Goal: Transaction & Acquisition: Purchase product/service

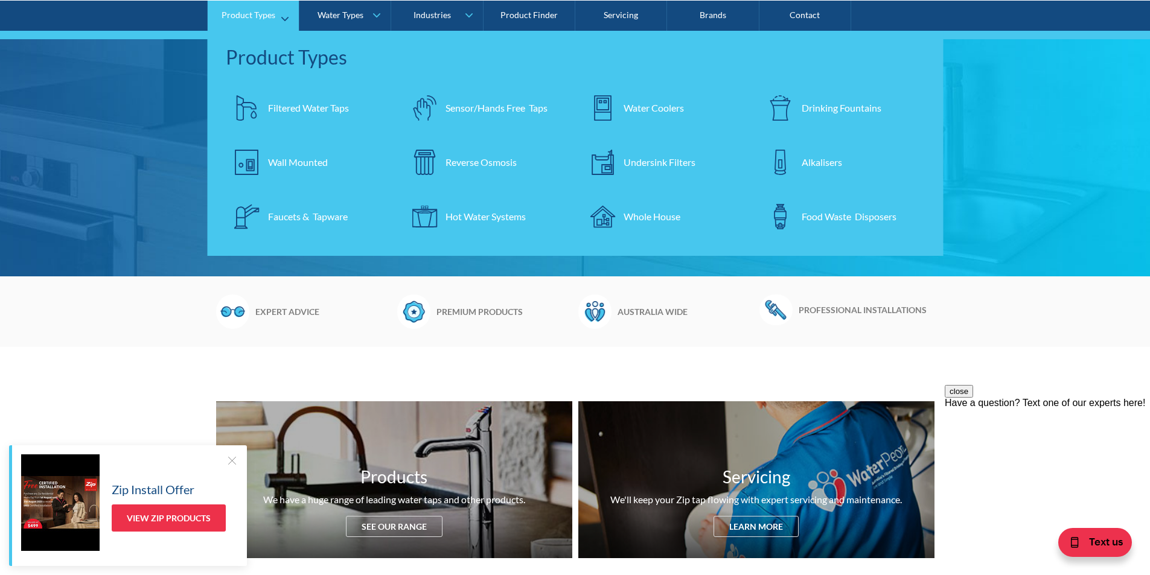
click at [296, 106] on div "Filtered Water Taps" at bounding box center [308, 107] width 81 height 14
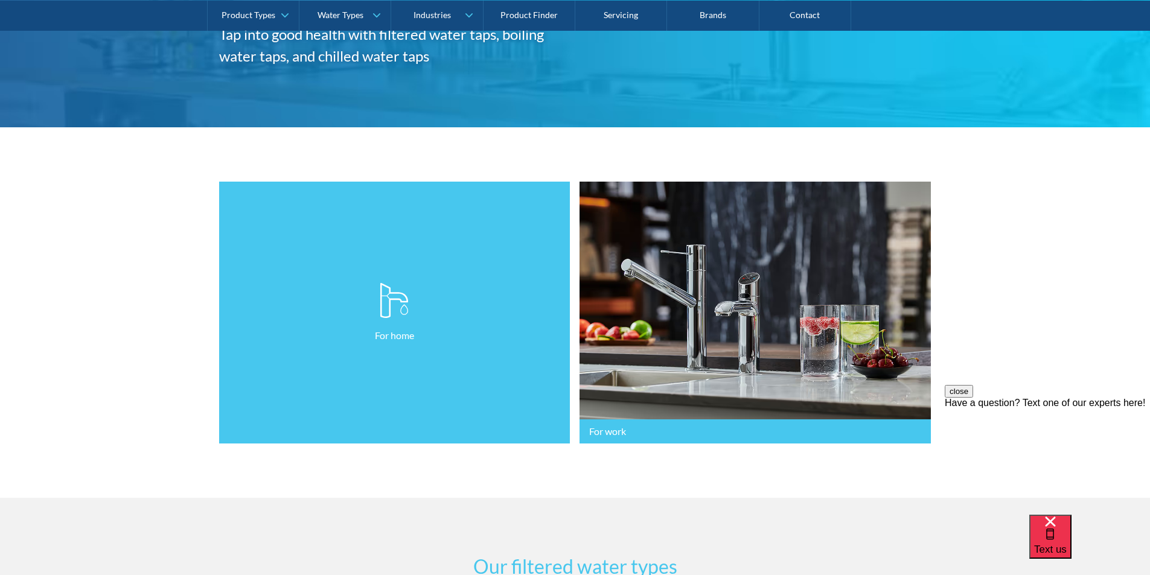
click at [379, 310] on link "For home" at bounding box center [394, 313] width 351 height 263
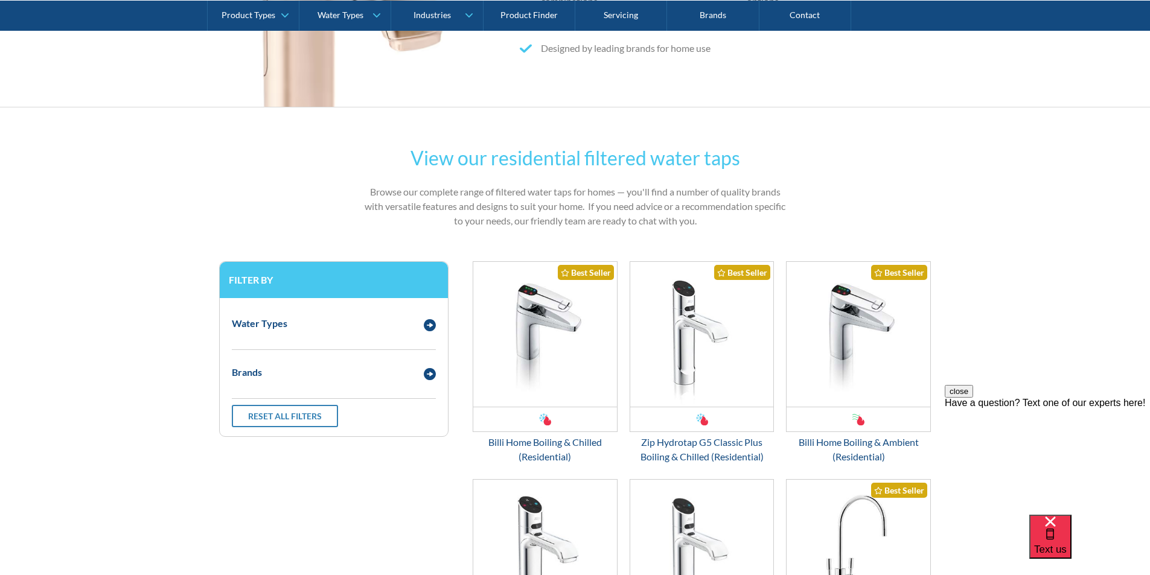
scroll to position [483, 0]
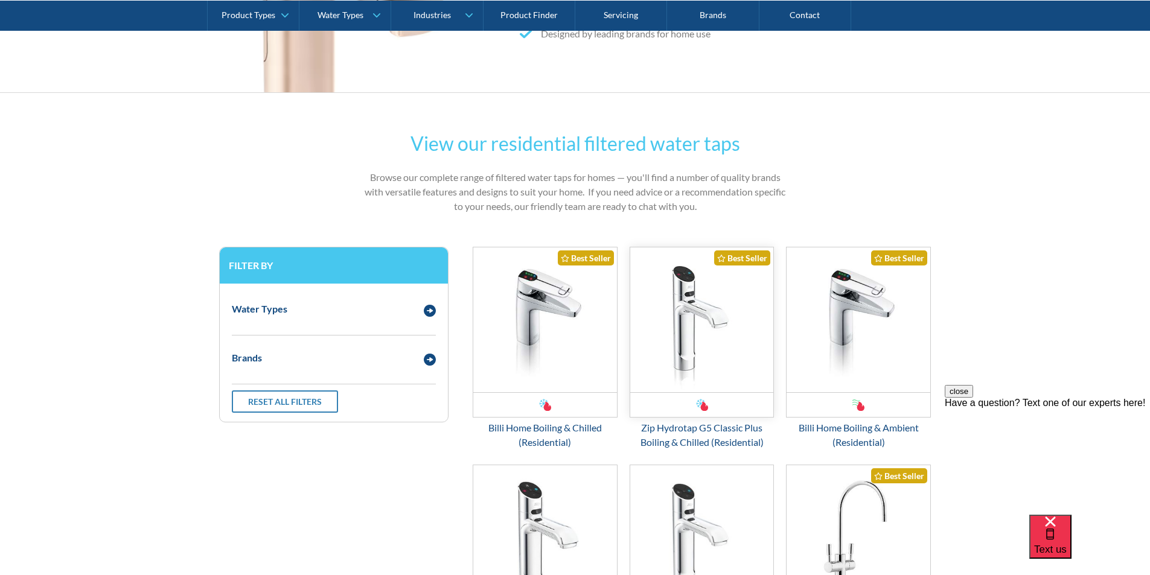
click at [691, 360] on img "Email Form 3" at bounding box center [702, 320] width 144 height 145
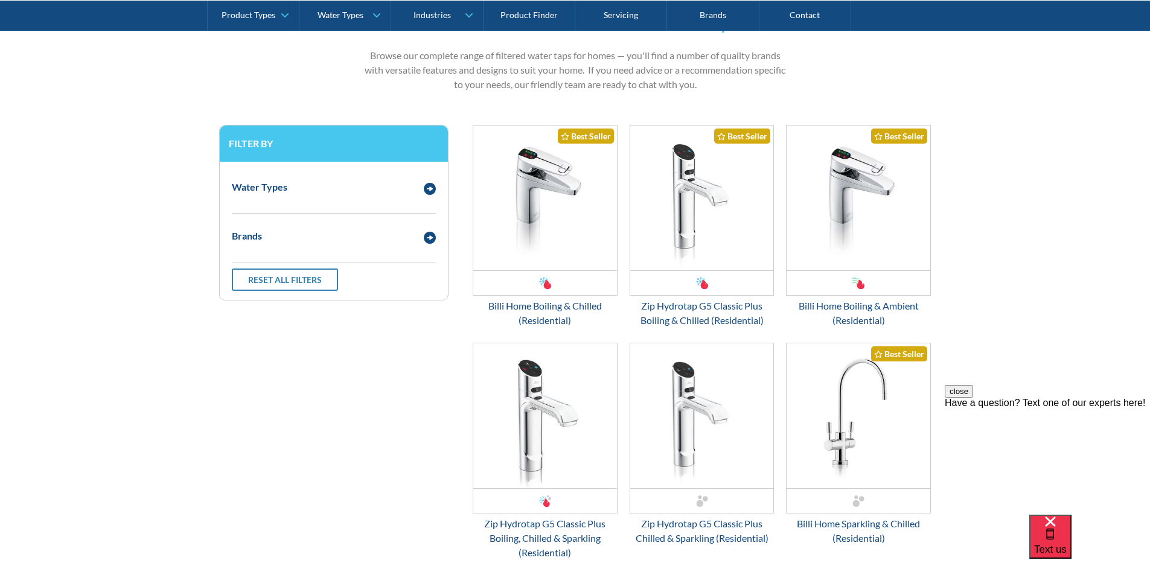
scroll to position [604, 0]
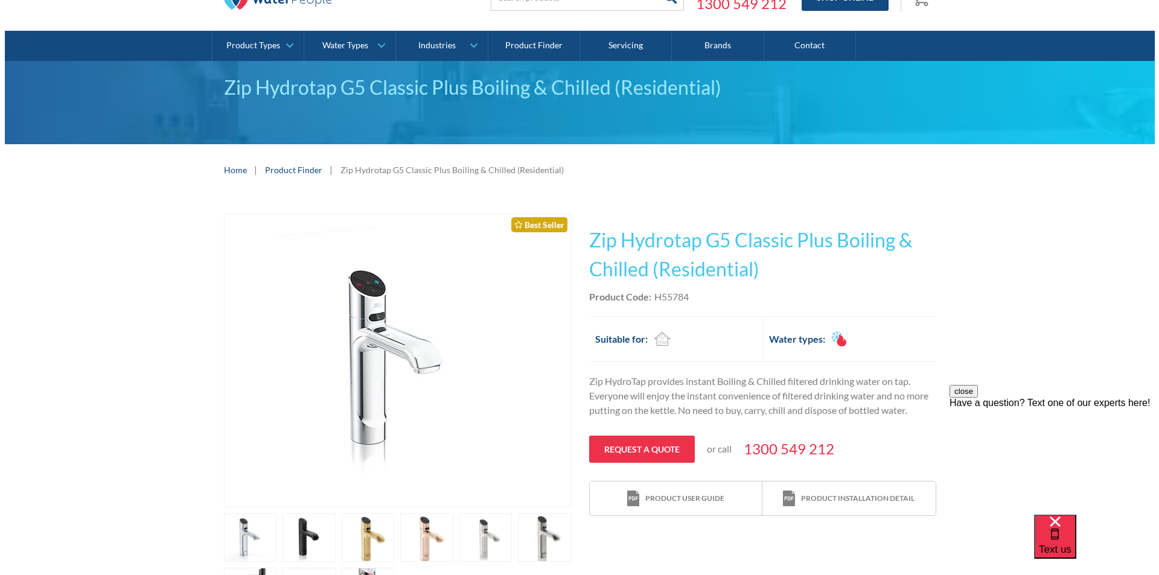
scroll to position [121, 0]
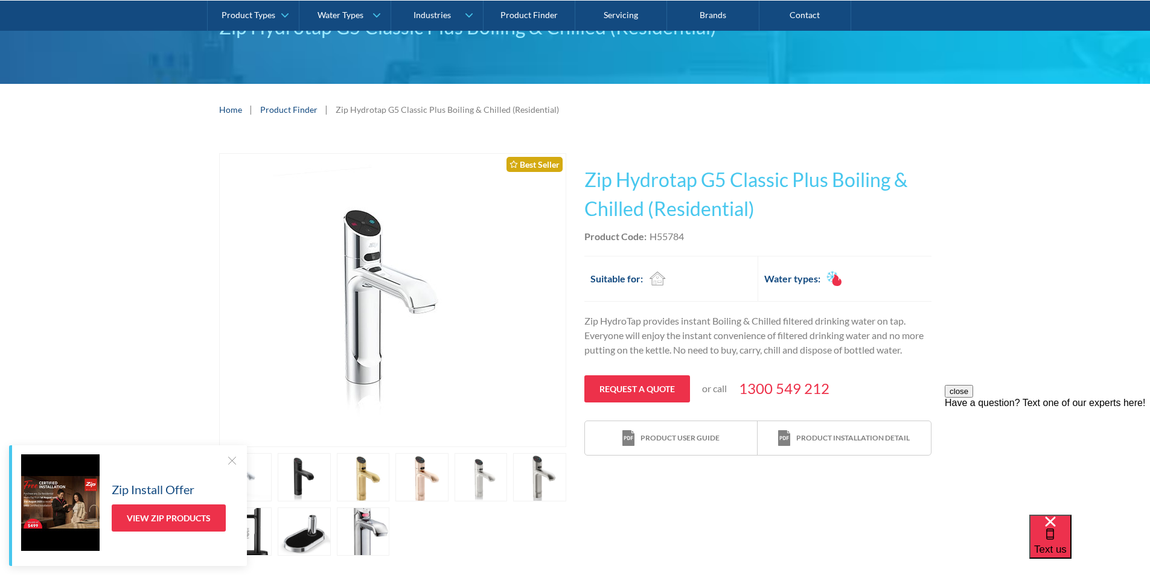
click at [272, 471] on link "open lightbox" at bounding box center [245, 477] width 53 height 48
